Goal: Task Accomplishment & Management: Complete application form

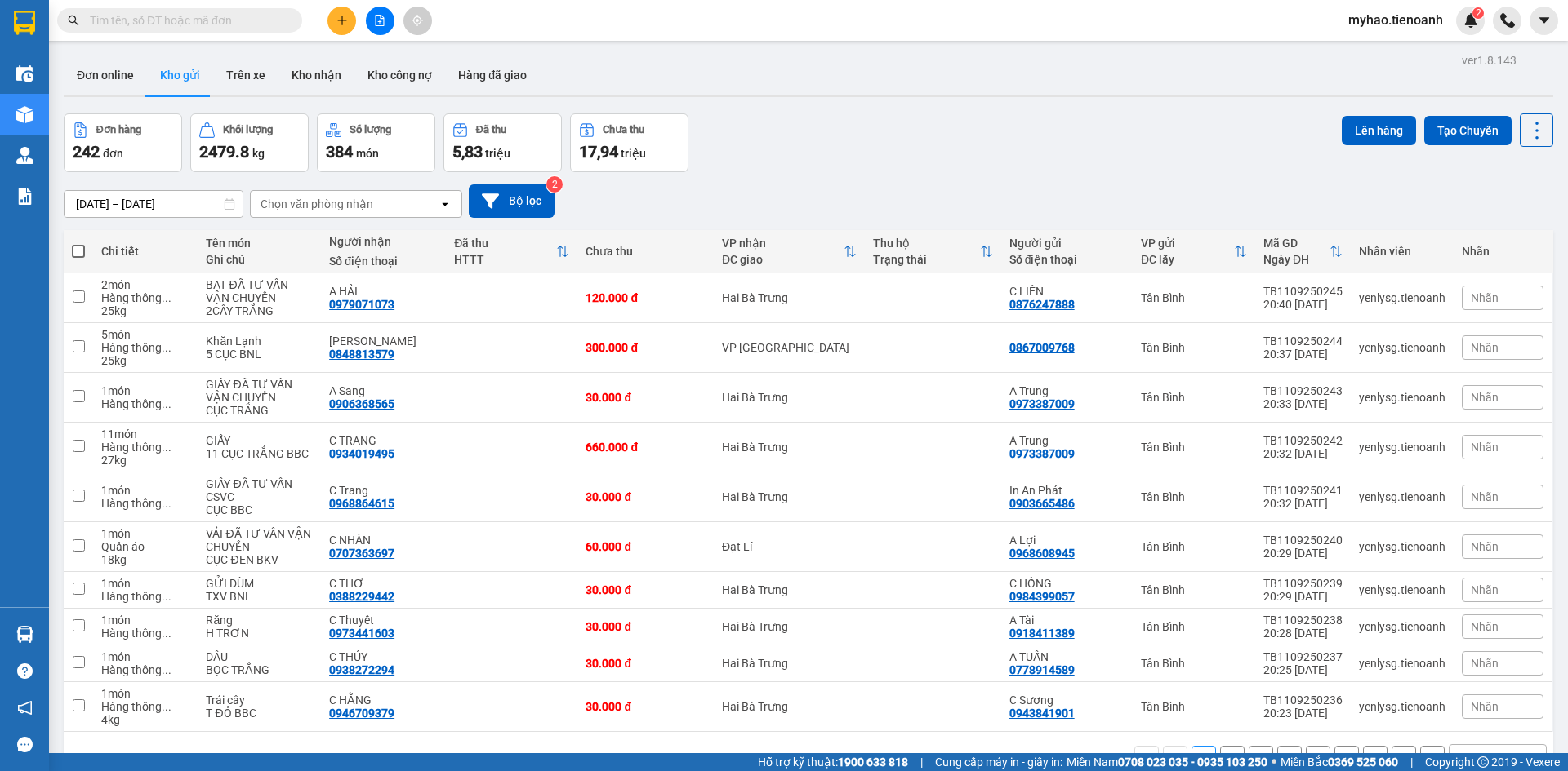
click at [255, 27] on input "text" at bounding box center [186, 20] width 193 height 18
paste input "0332675275"
type input "0332675275"
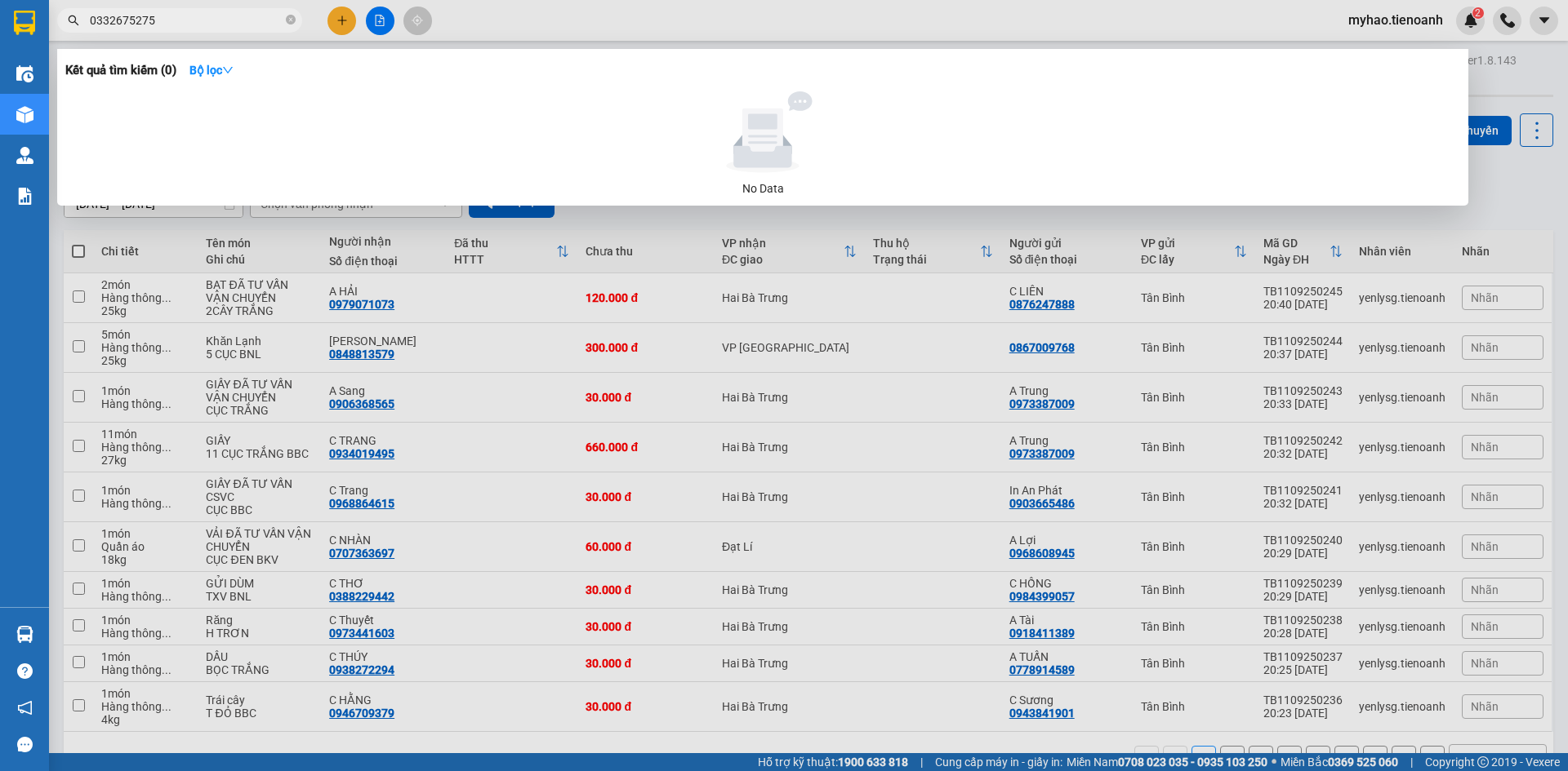
click at [236, 20] on input "0332675275" at bounding box center [186, 20] width 193 height 18
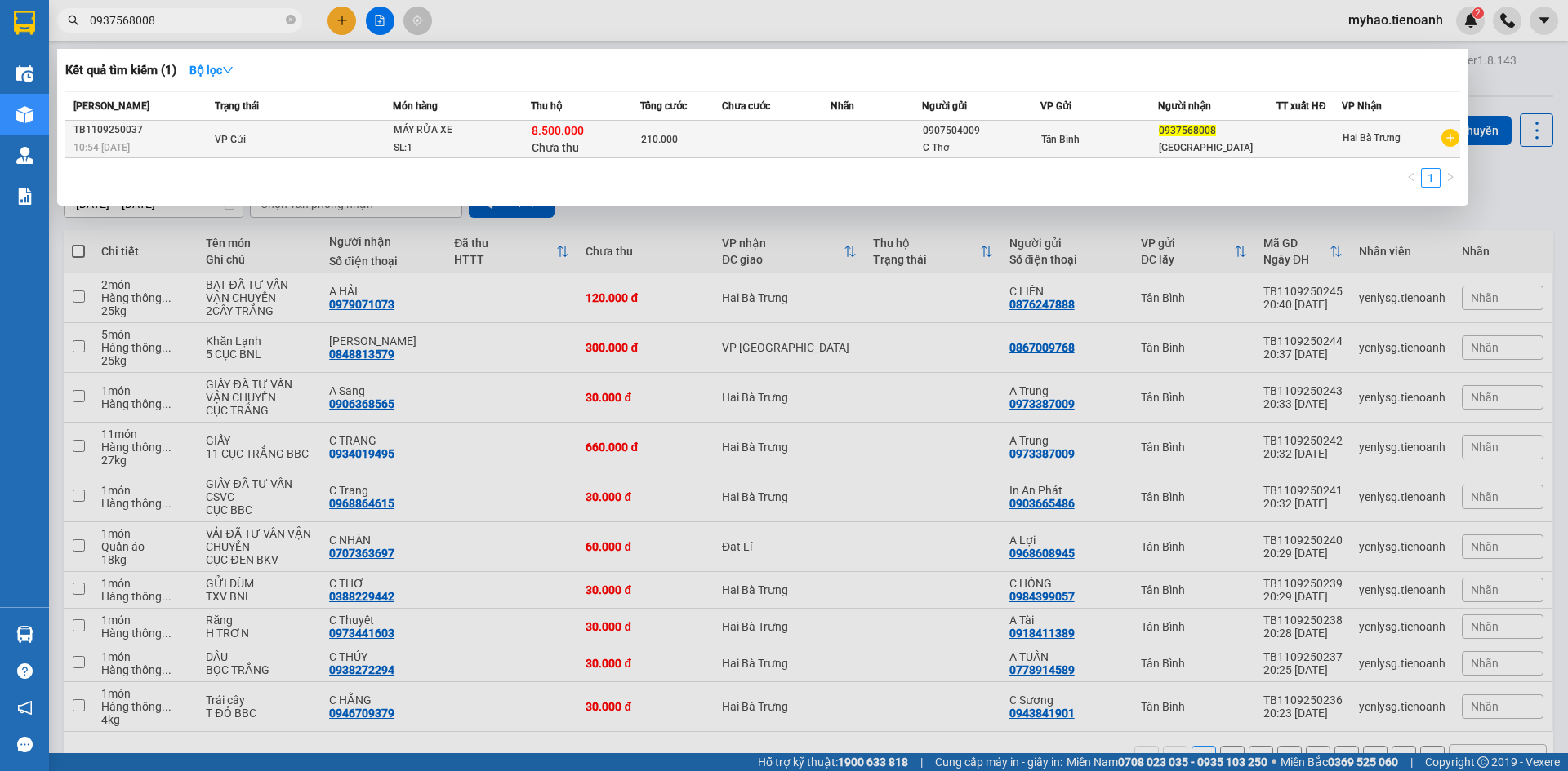
type input "0937568008"
click at [486, 143] on div "SL: 1" at bounding box center [454, 148] width 122 height 18
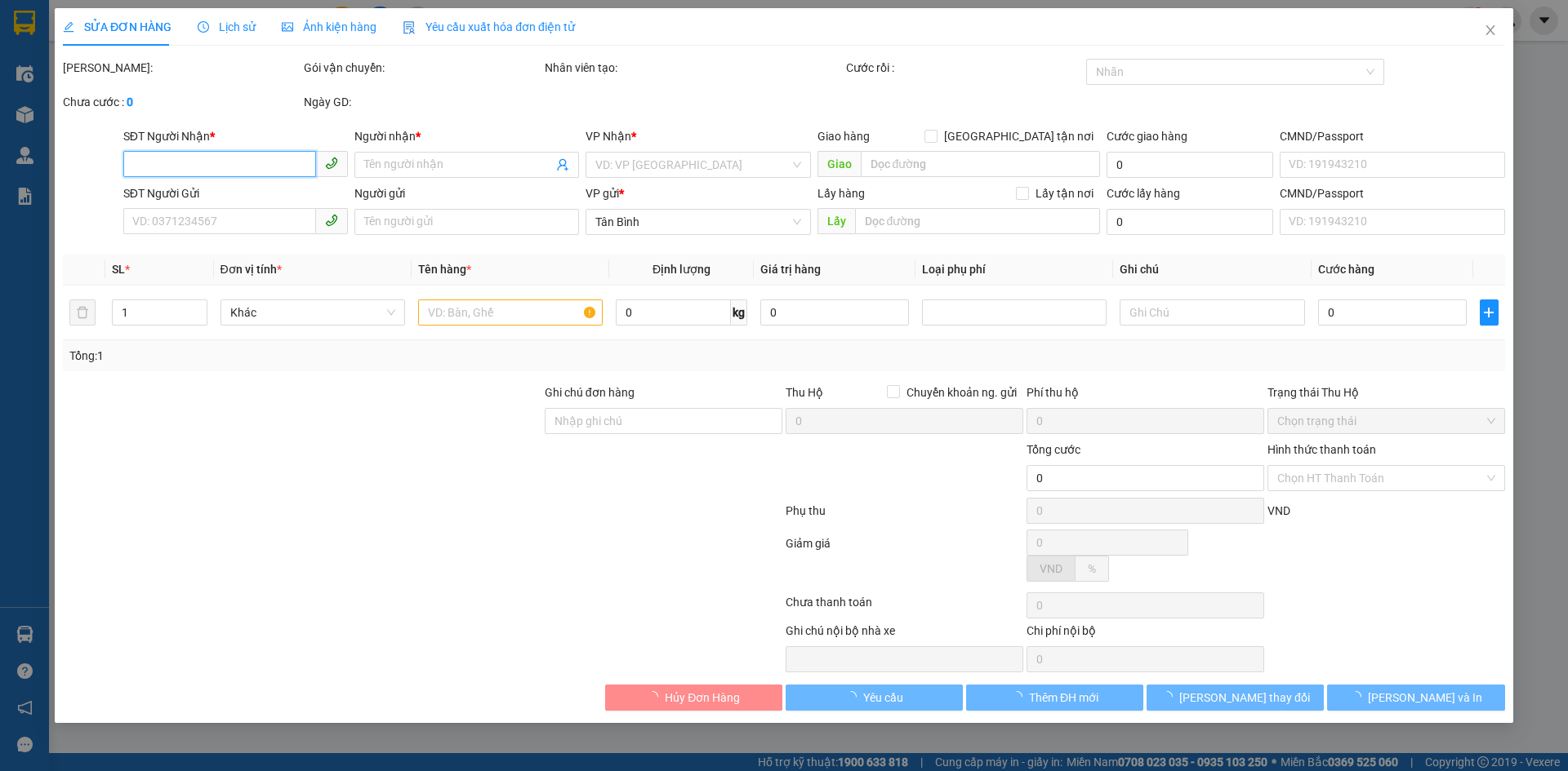
type input "0937568008"
type input "[GEOGRAPHIC_DATA]"
type input "0907504009"
type input "C Thơ"
type input "TH CR"
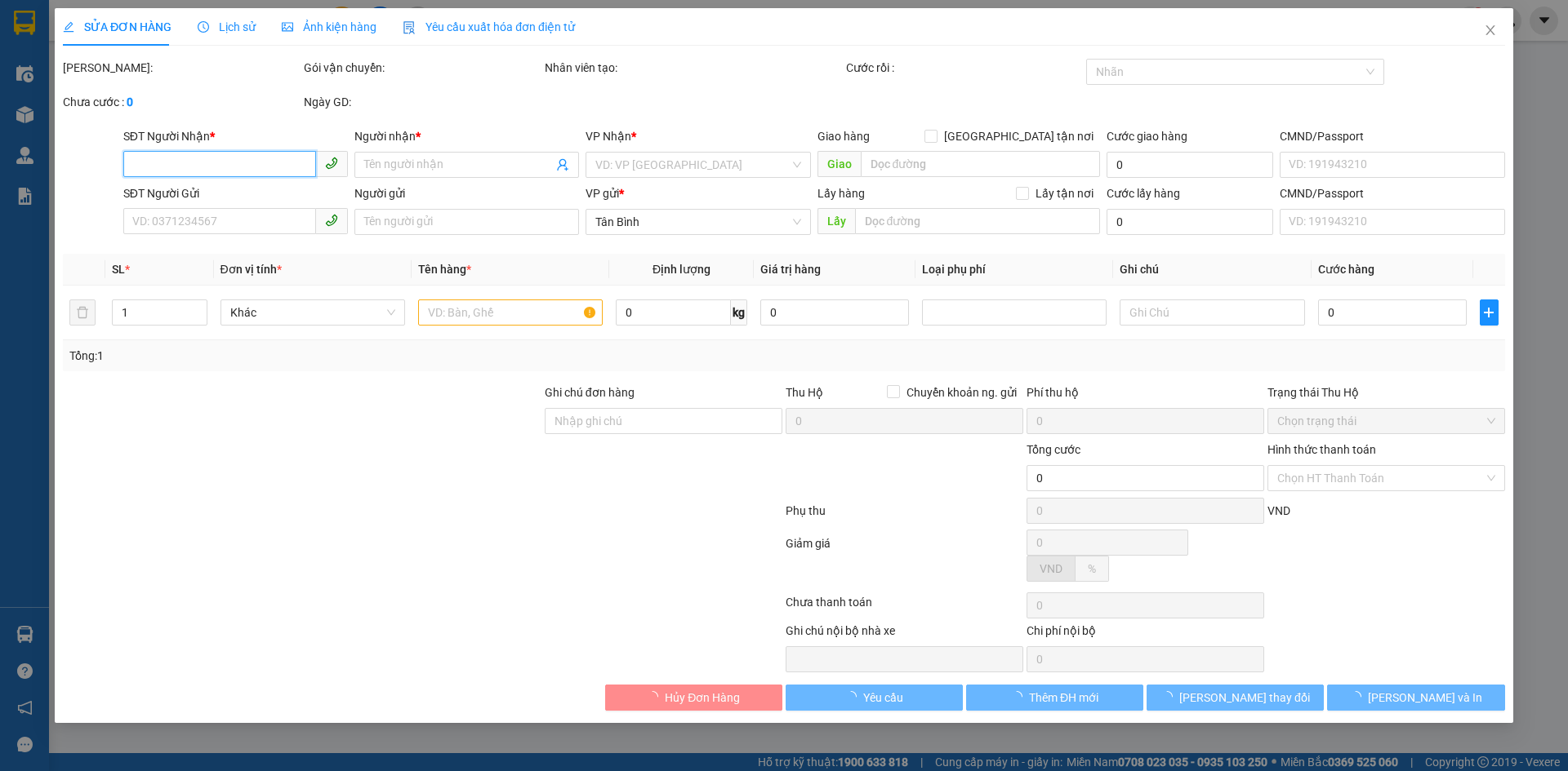
type input "210.000"
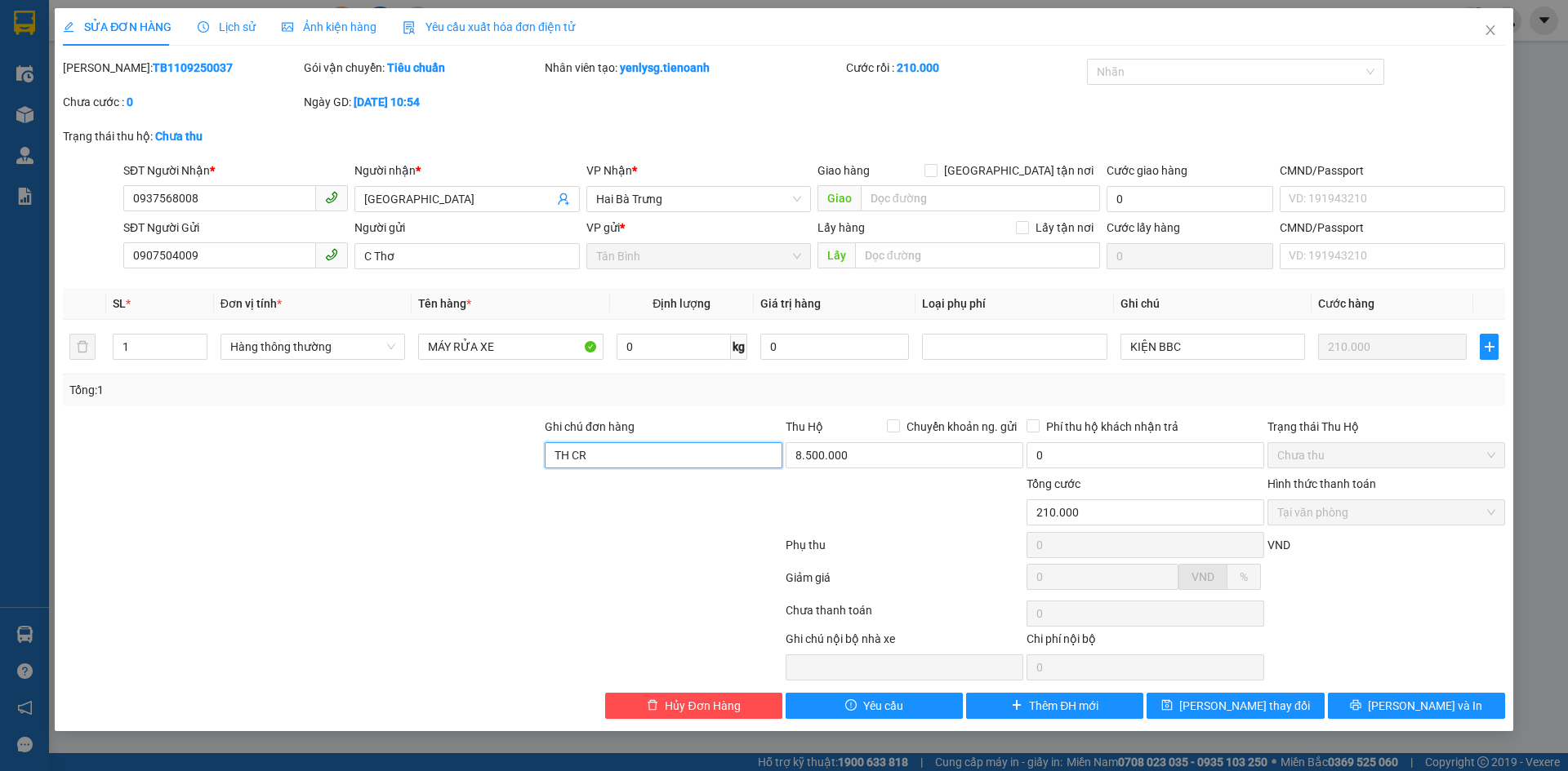
click at [690, 461] on input "TH CR" at bounding box center [663, 455] width 238 height 26
click at [251, 26] on div "SỬA ĐƠN HÀNG Lịch sử Ảnh kiện hàng Yêu cầu xuất hóa đơn điện tử" at bounding box center [319, 27] width 512 height 37
click at [240, 26] on span "Lịch sử" at bounding box center [226, 27] width 58 height 13
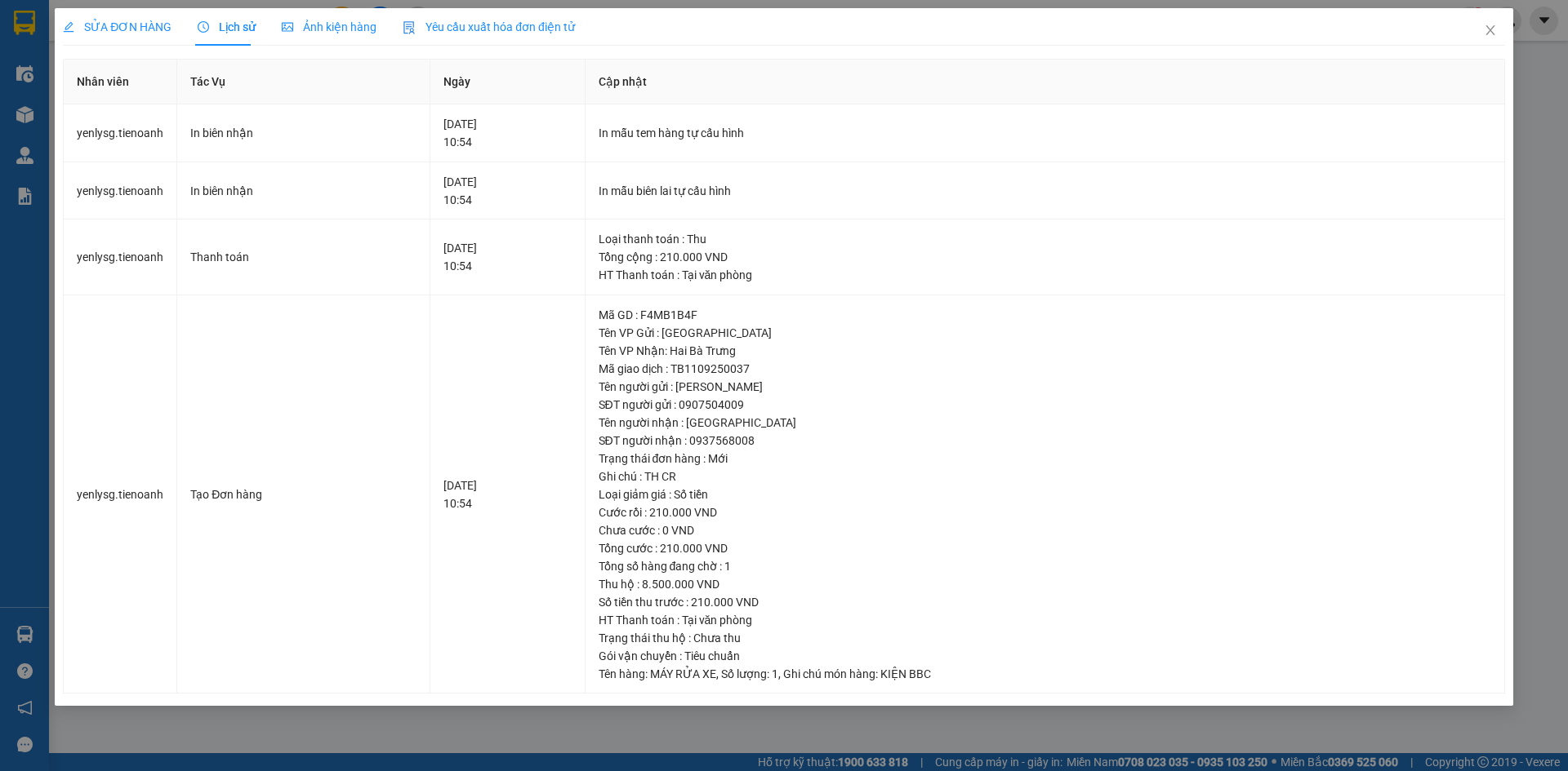
click at [136, 29] on span "SỬA ĐƠN HÀNG" at bounding box center [117, 27] width 109 height 13
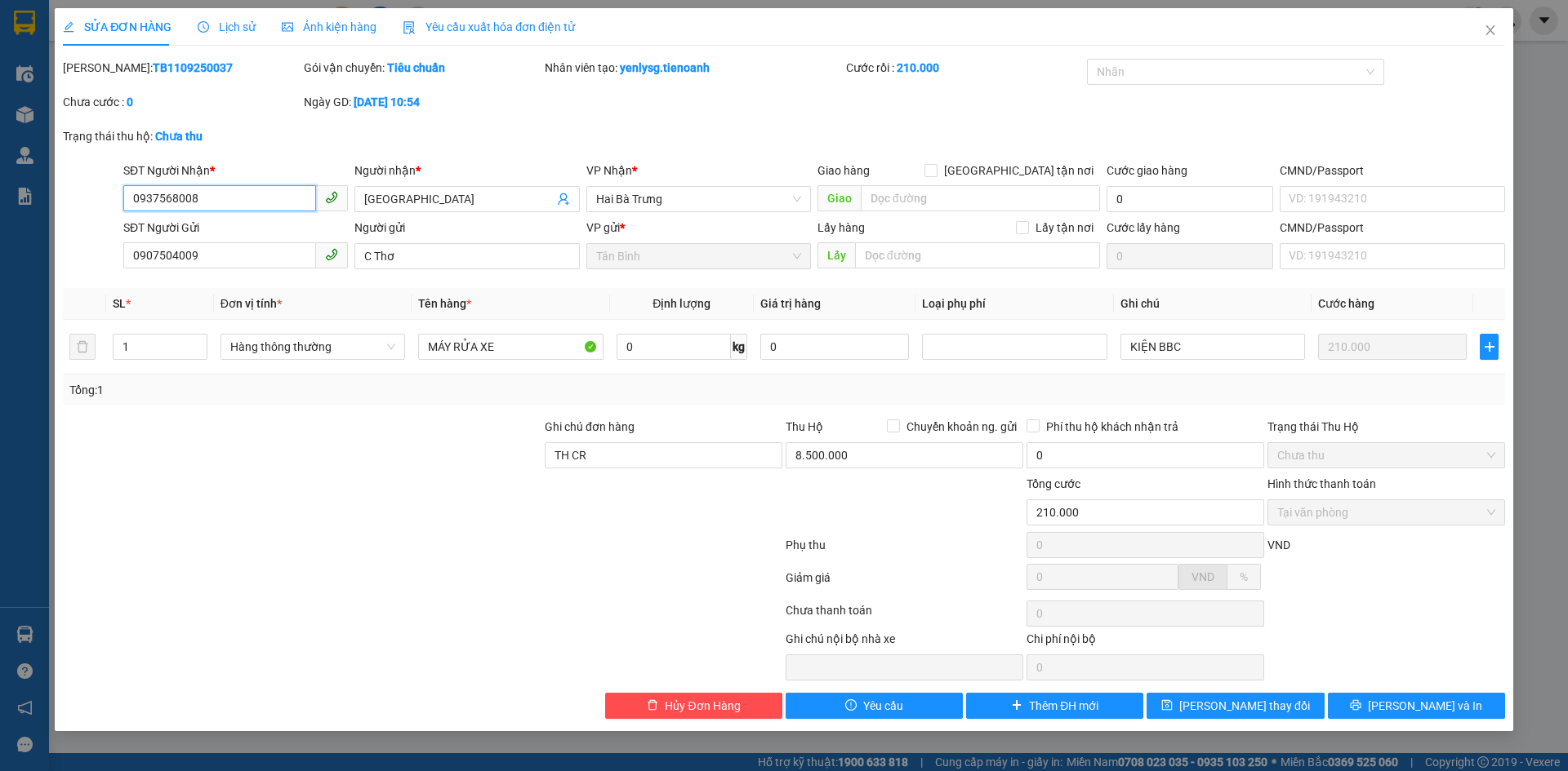
click at [233, 206] on input "0937568008" at bounding box center [220, 198] width 193 height 26
click at [665, 539] on div at bounding box center [422, 549] width 722 height 32
click at [218, 25] on span "Lịch sử" at bounding box center [226, 27] width 58 height 13
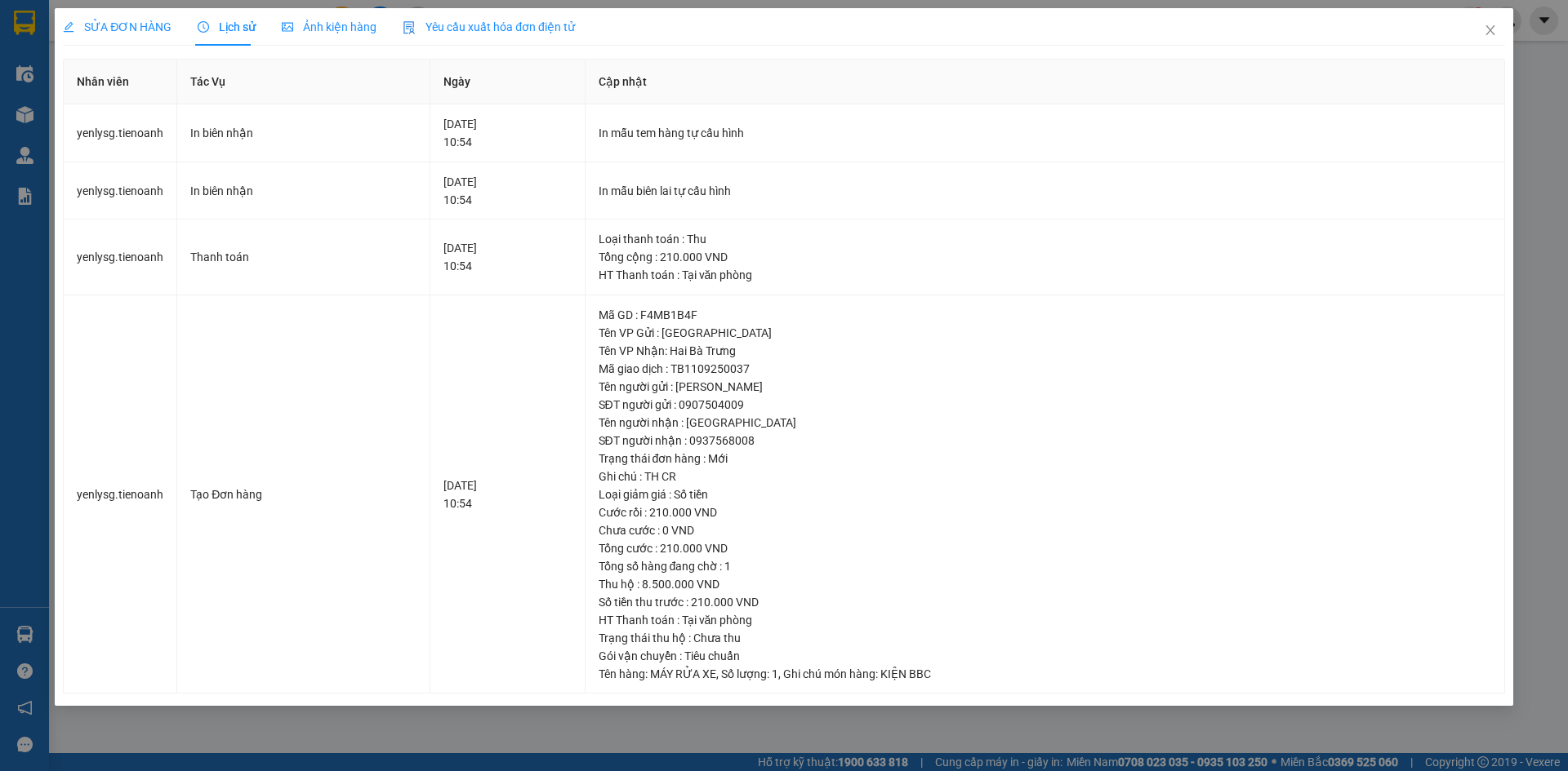
click at [121, 31] on span "SỬA ĐƠN HÀNG" at bounding box center [117, 27] width 109 height 13
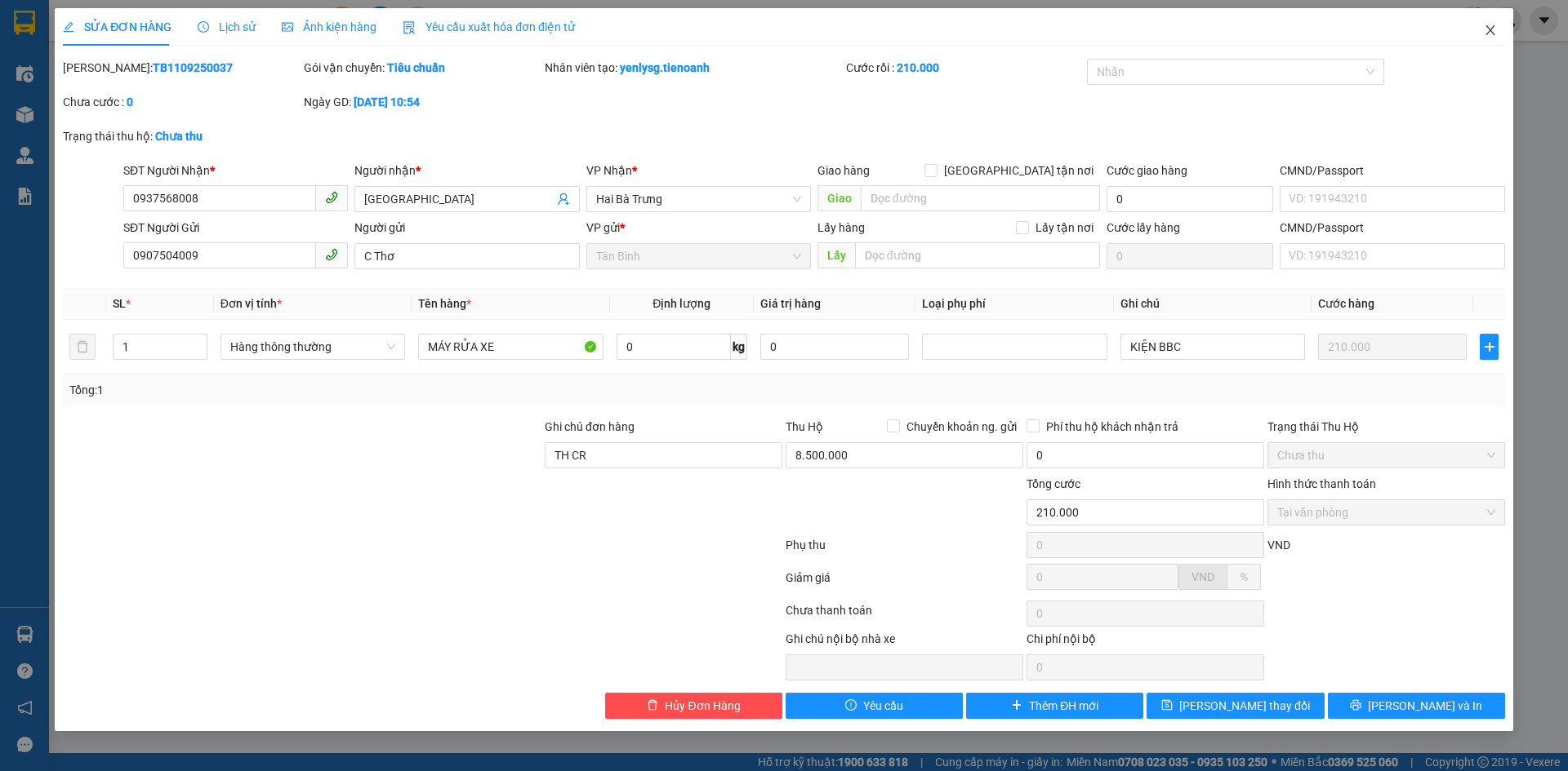
click at [1489, 27] on icon "close" at bounding box center [1490, 31] width 13 height 13
